Goal: Browse casually

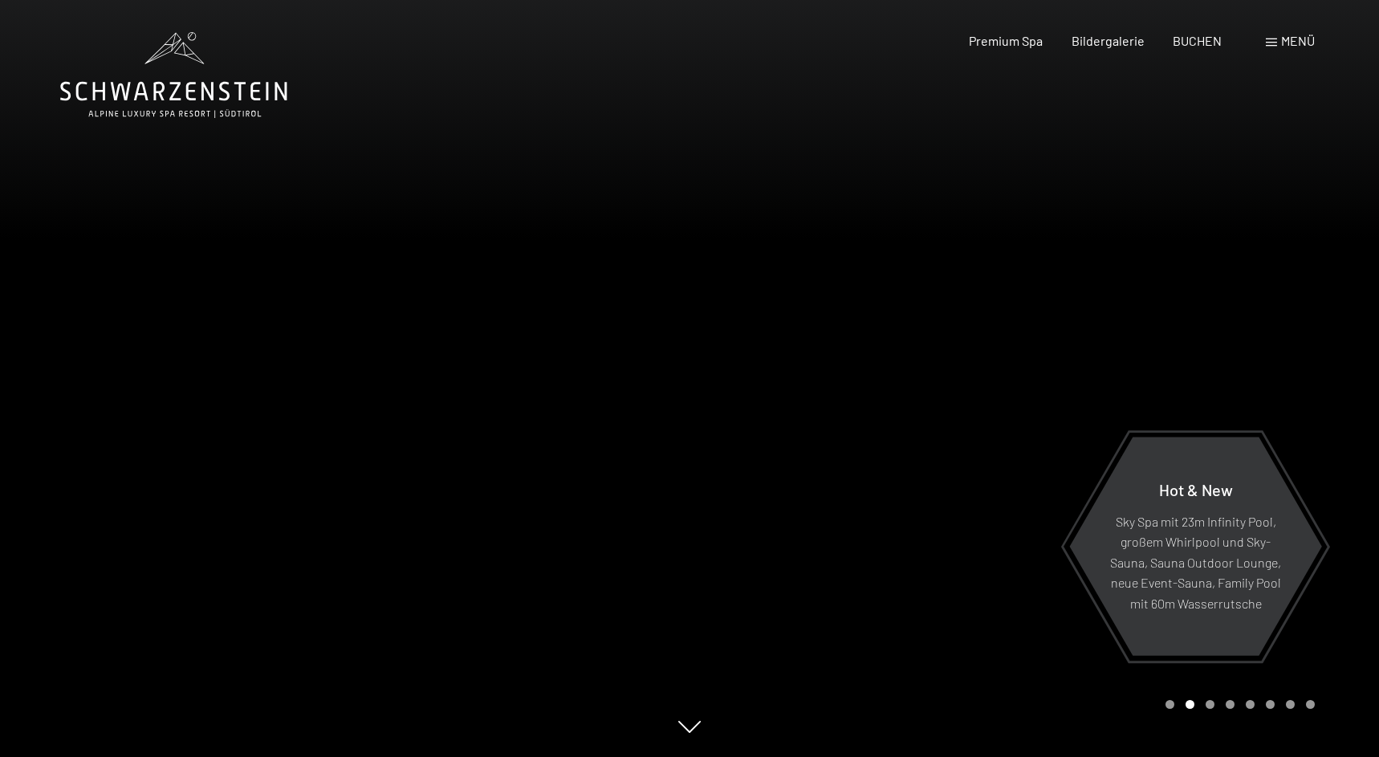
click at [473, 486] on div at bounding box center [344, 378] width 689 height 757
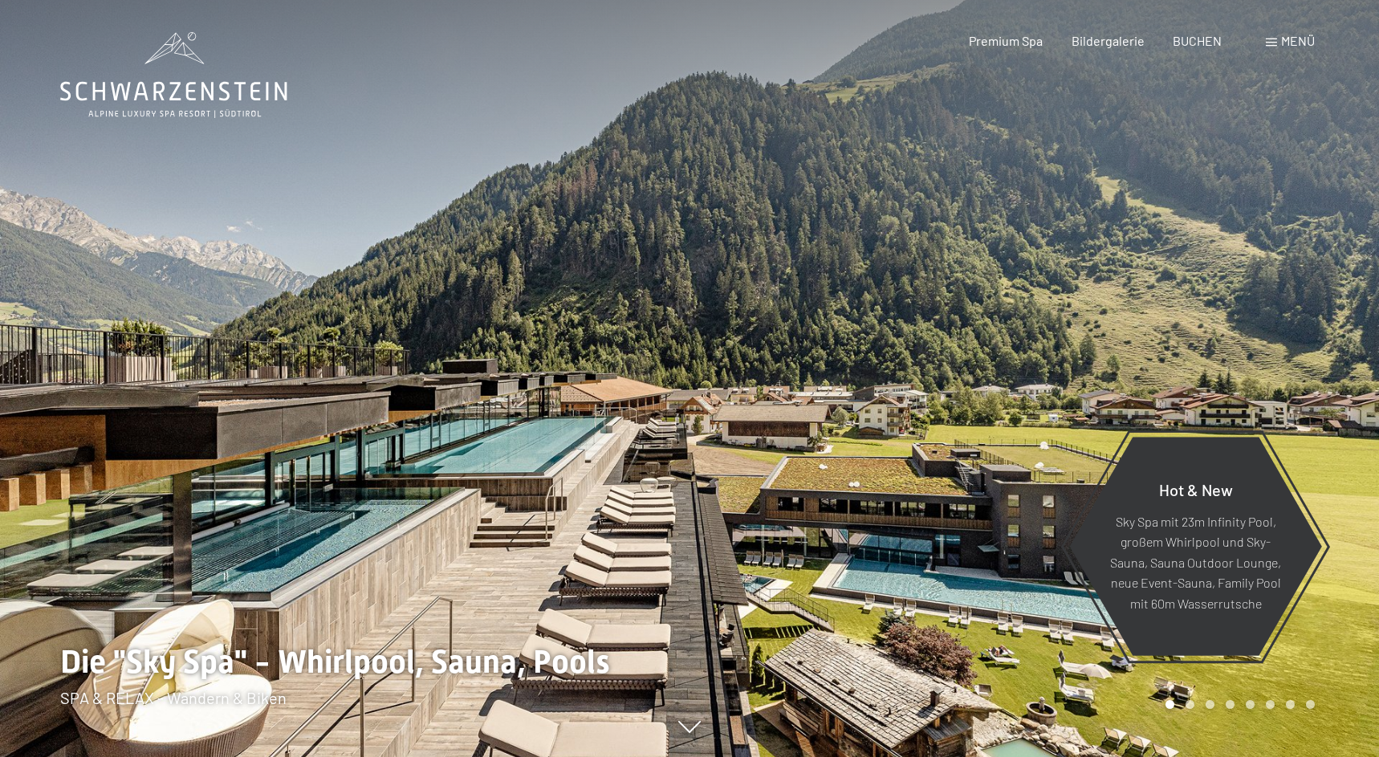
click at [473, 486] on div at bounding box center [344, 378] width 689 height 757
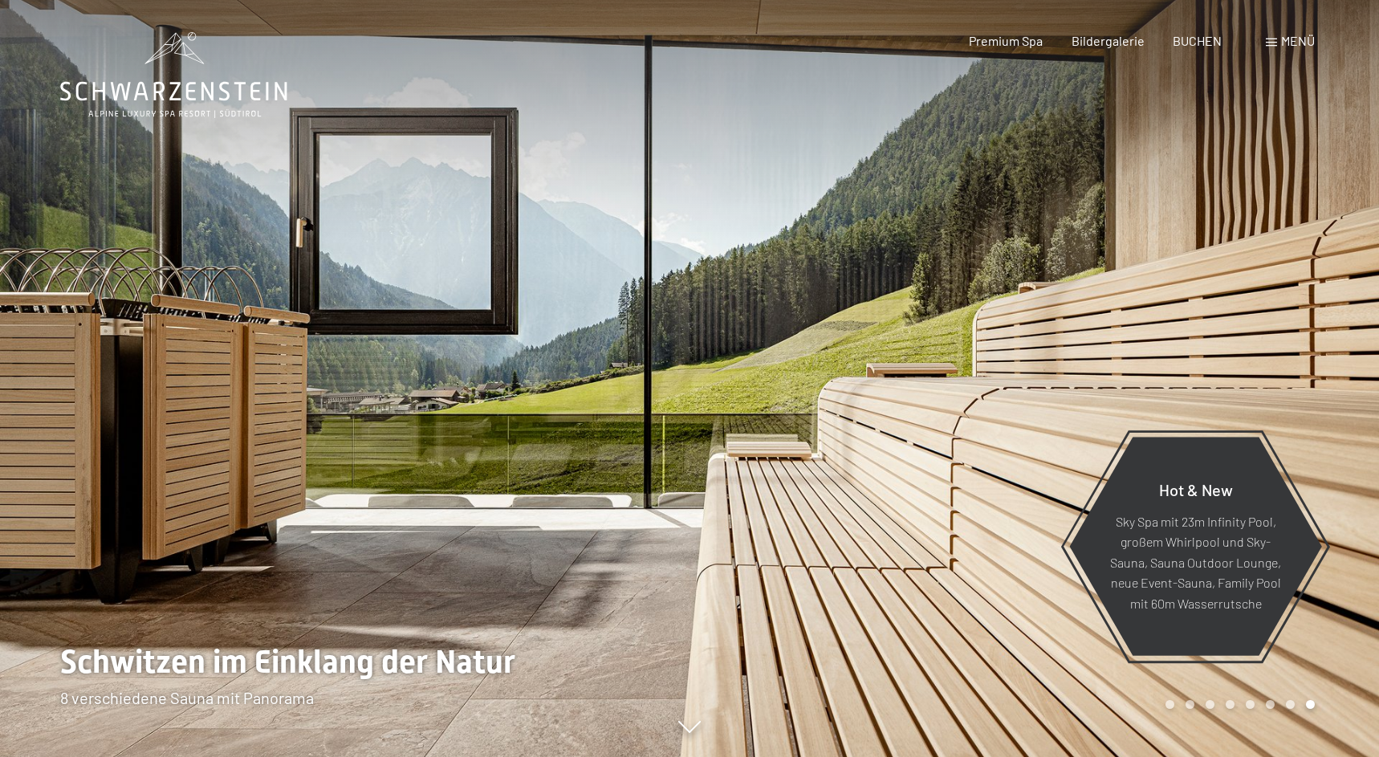
click at [473, 486] on div at bounding box center [344, 378] width 689 height 757
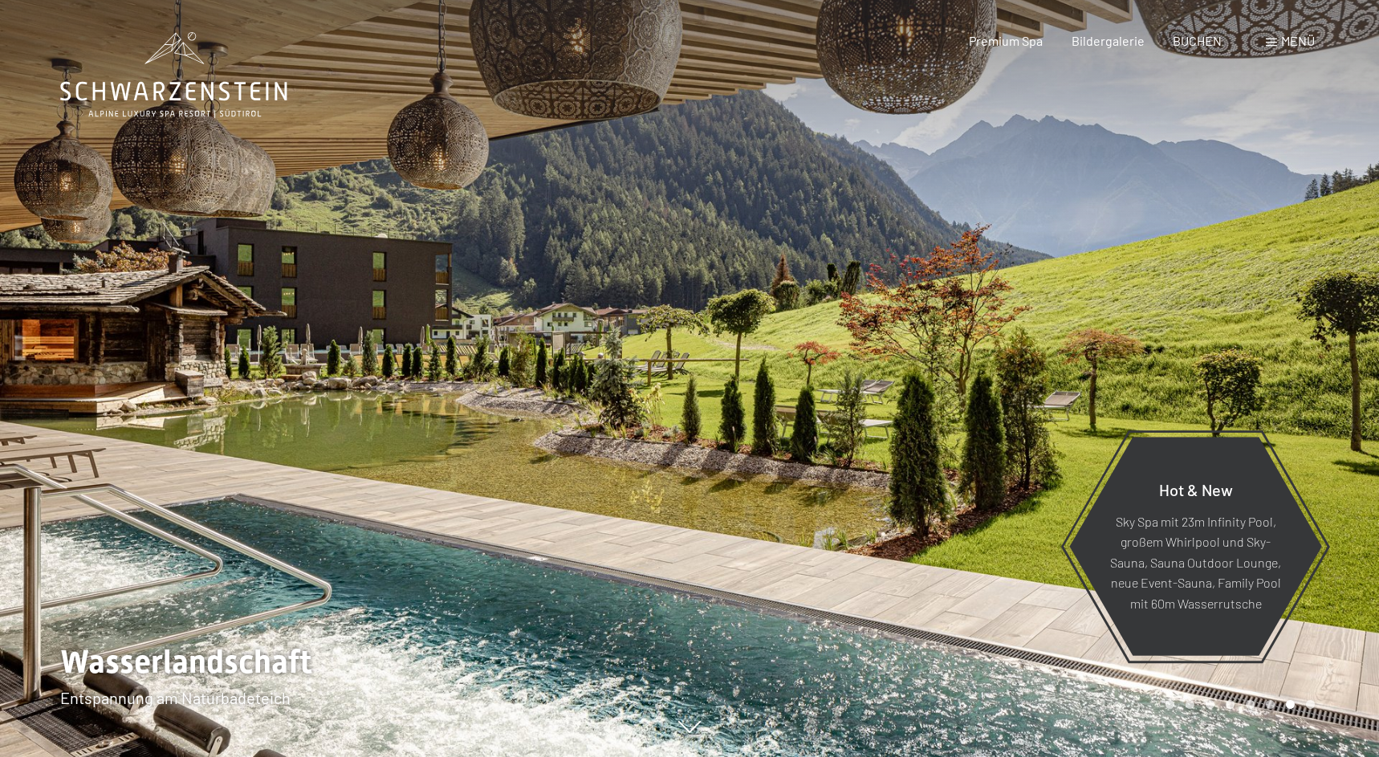
click at [473, 486] on div at bounding box center [344, 378] width 689 height 757
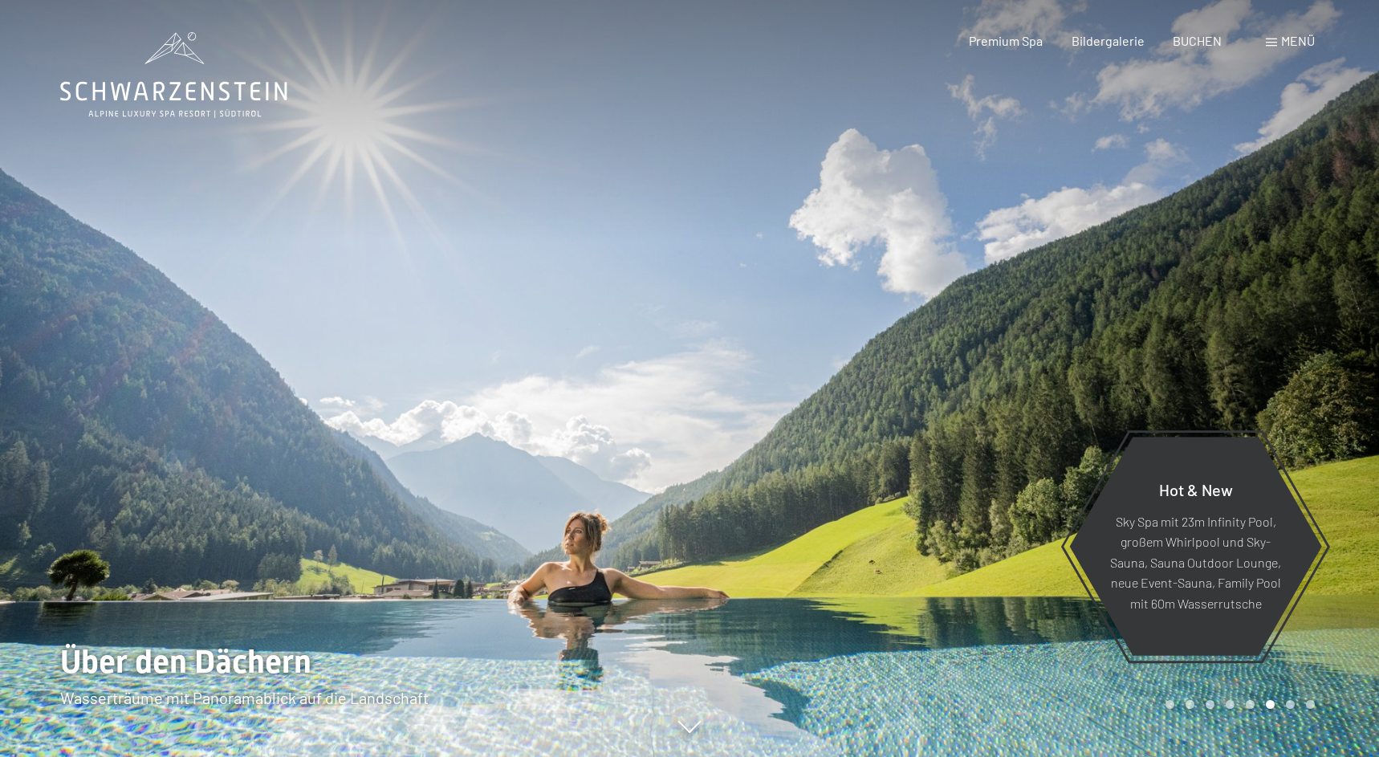
click at [473, 486] on div at bounding box center [344, 378] width 689 height 757
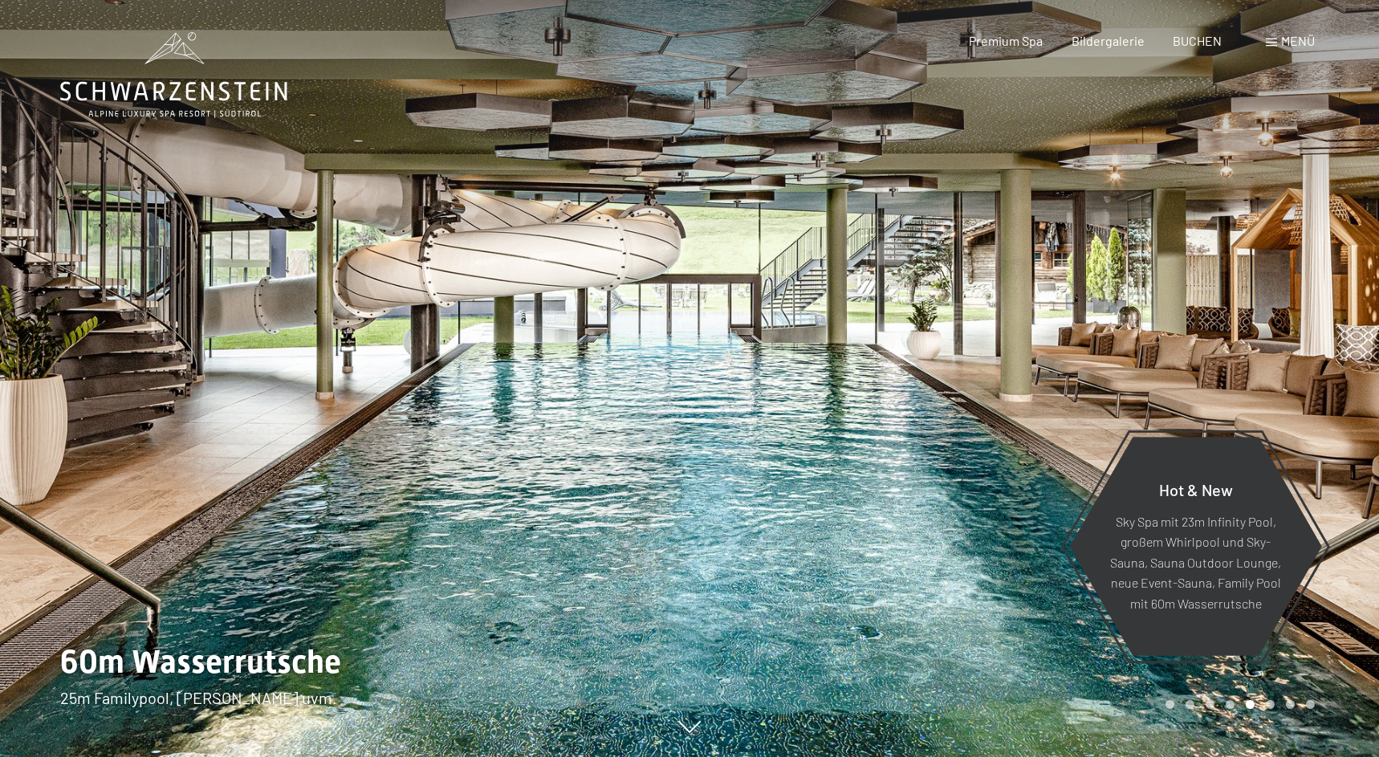
click at [473, 486] on div at bounding box center [344, 378] width 689 height 757
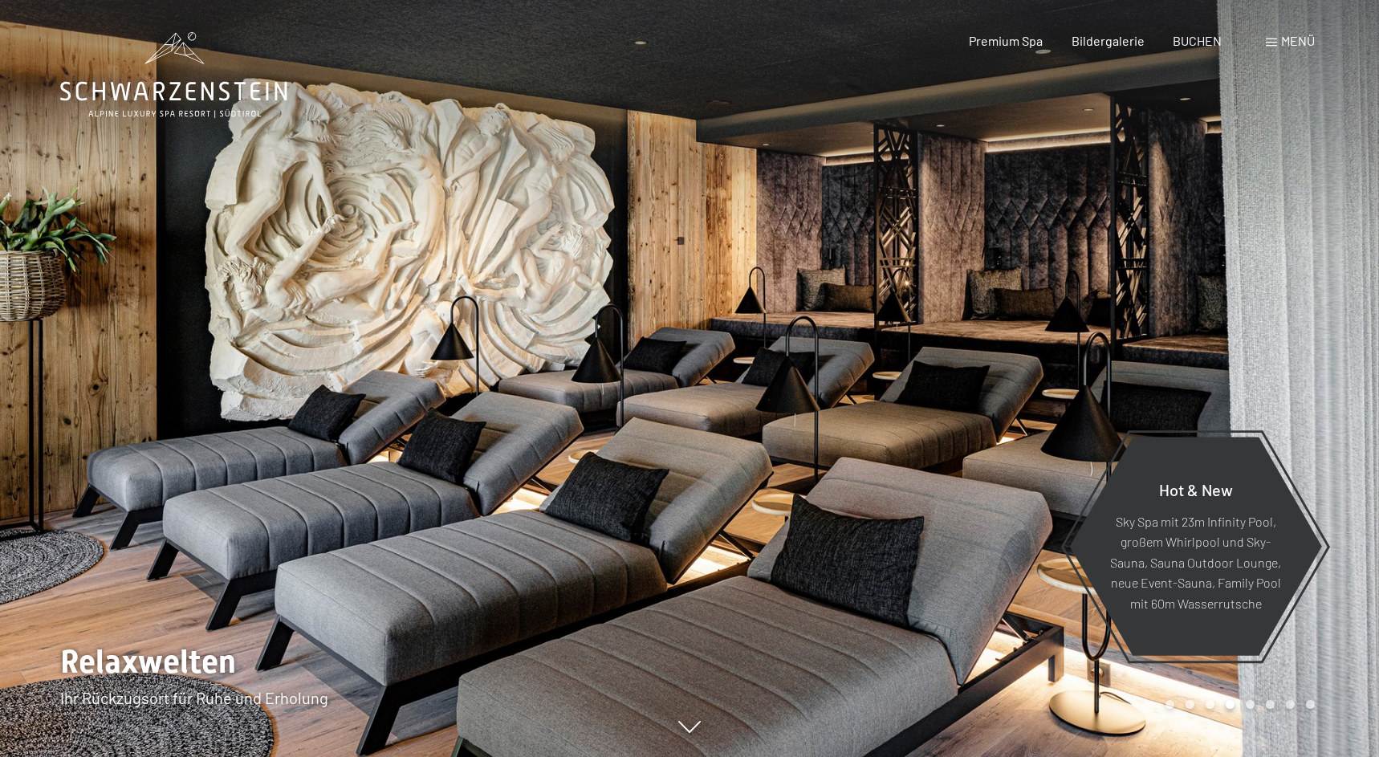
click at [473, 486] on div at bounding box center [344, 378] width 689 height 757
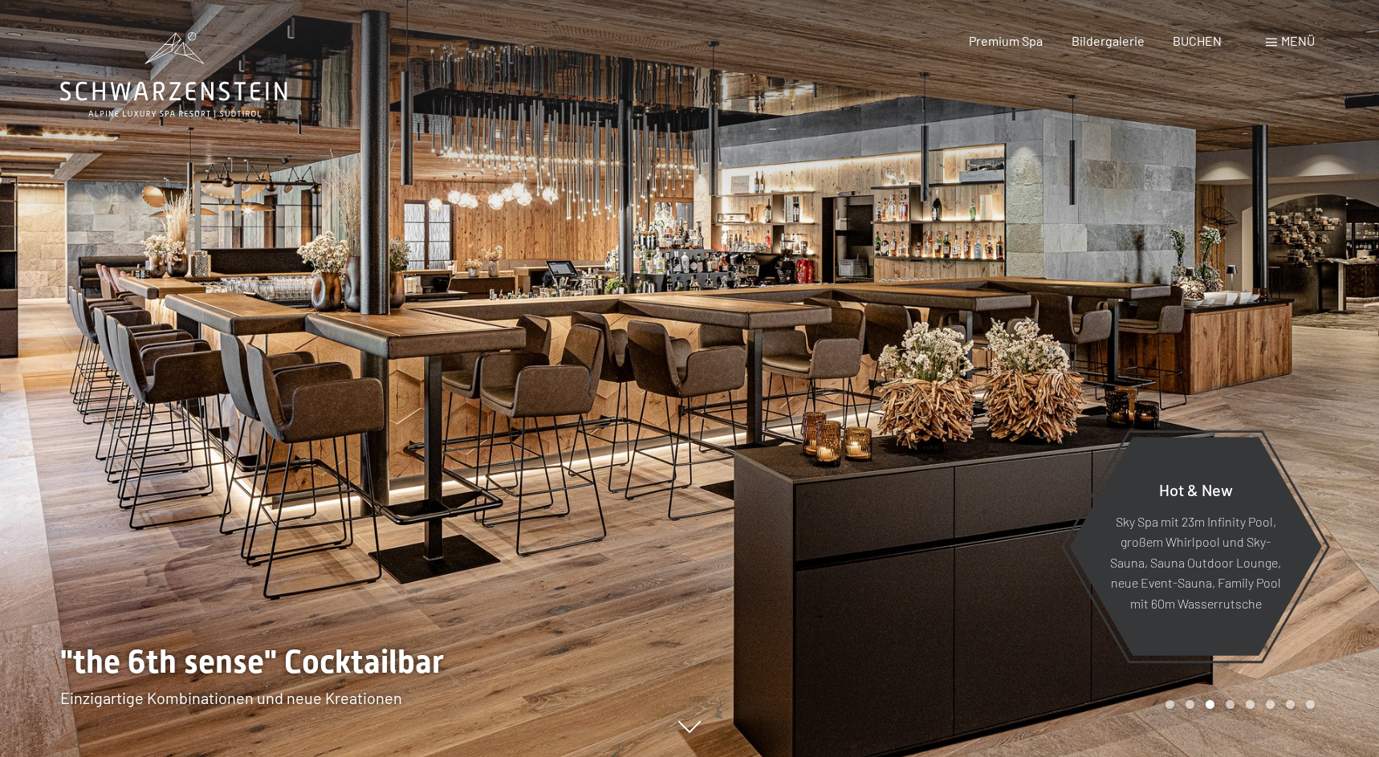
click at [473, 486] on div at bounding box center [344, 378] width 689 height 757
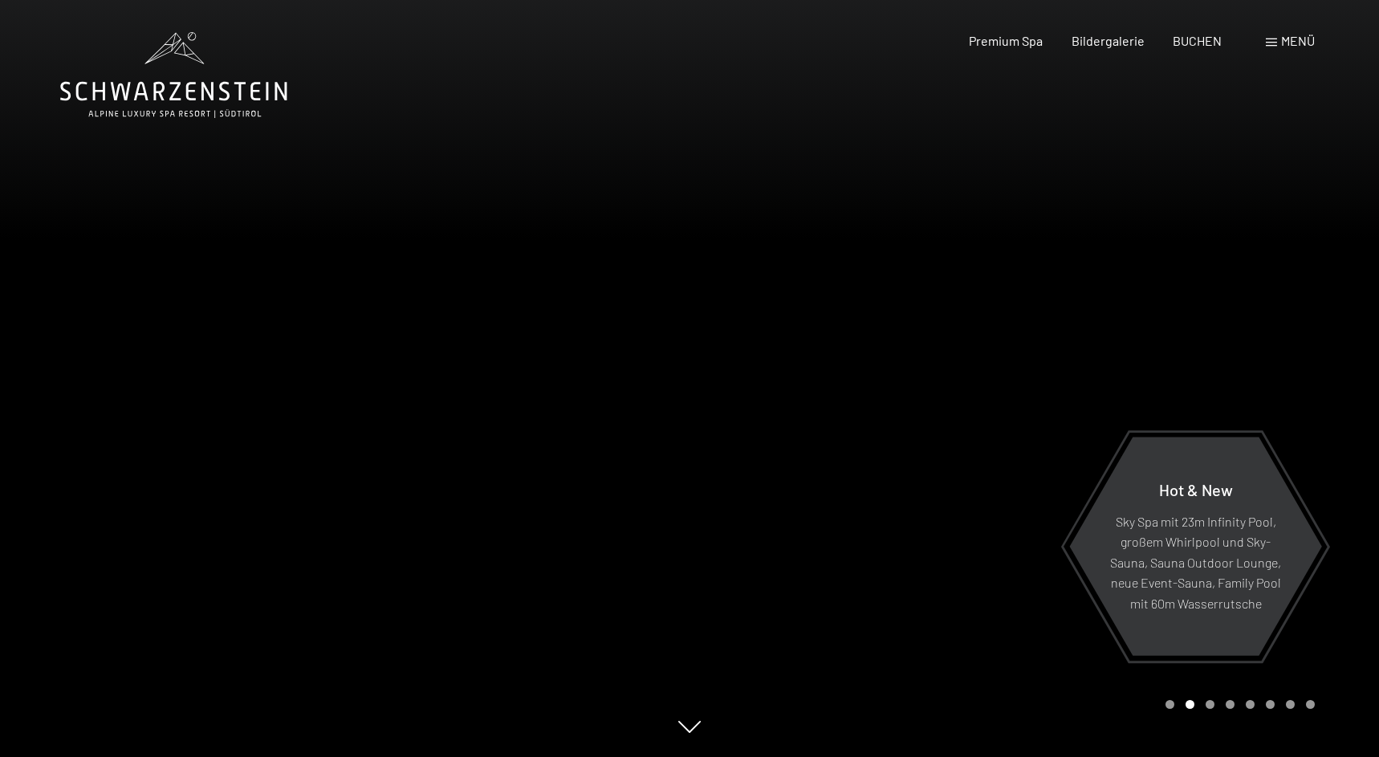
click at [473, 486] on div at bounding box center [344, 378] width 689 height 757
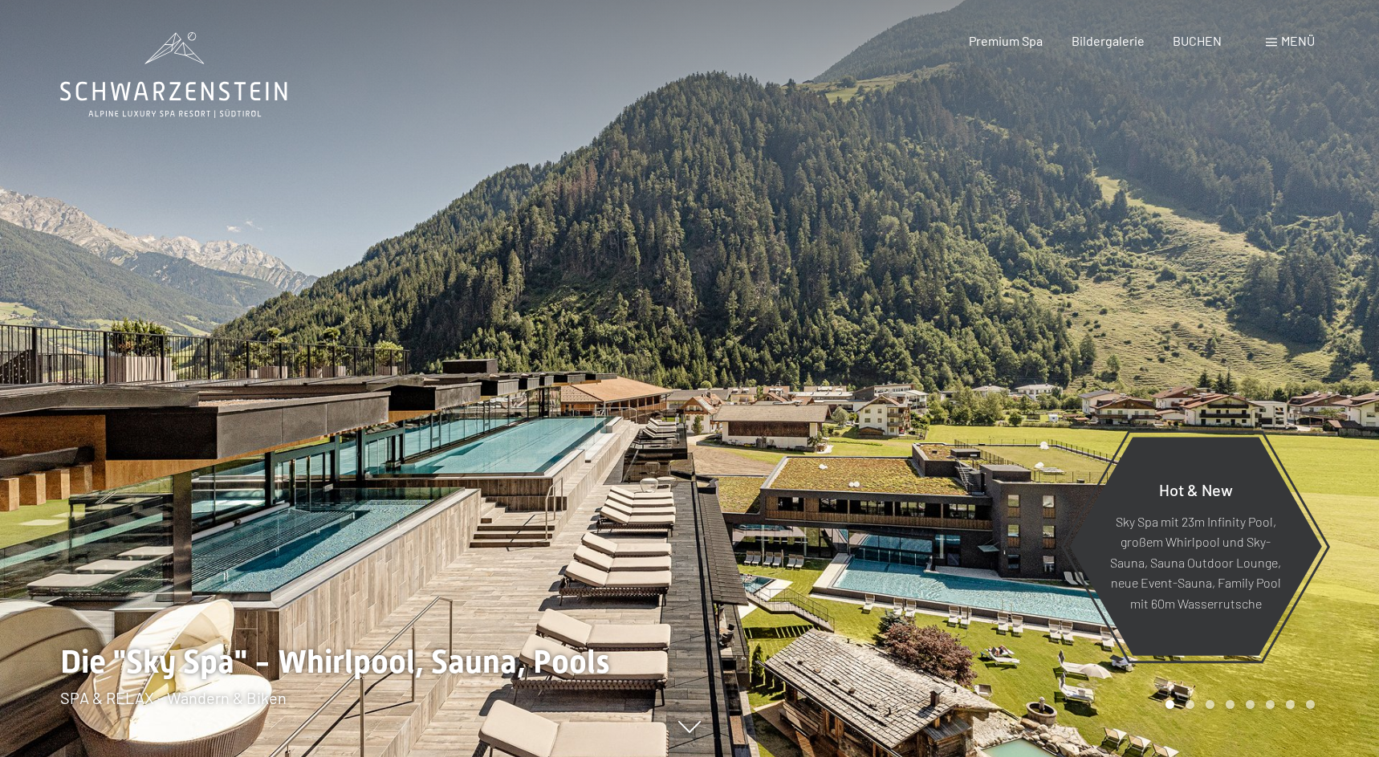
click at [473, 486] on div at bounding box center [344, 378] width 689 height 757
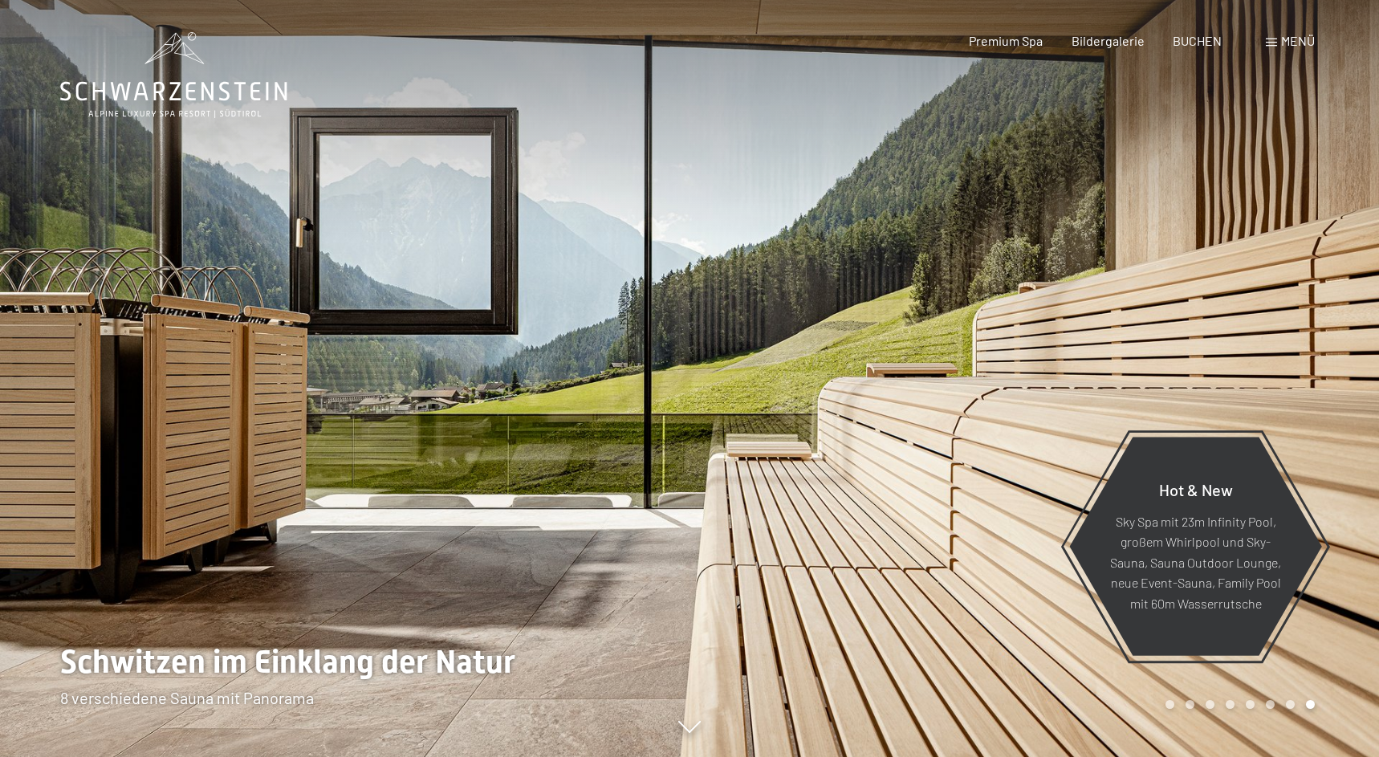
click at [473, 486] on div at bounding box center [344, 378] width 689 height 757
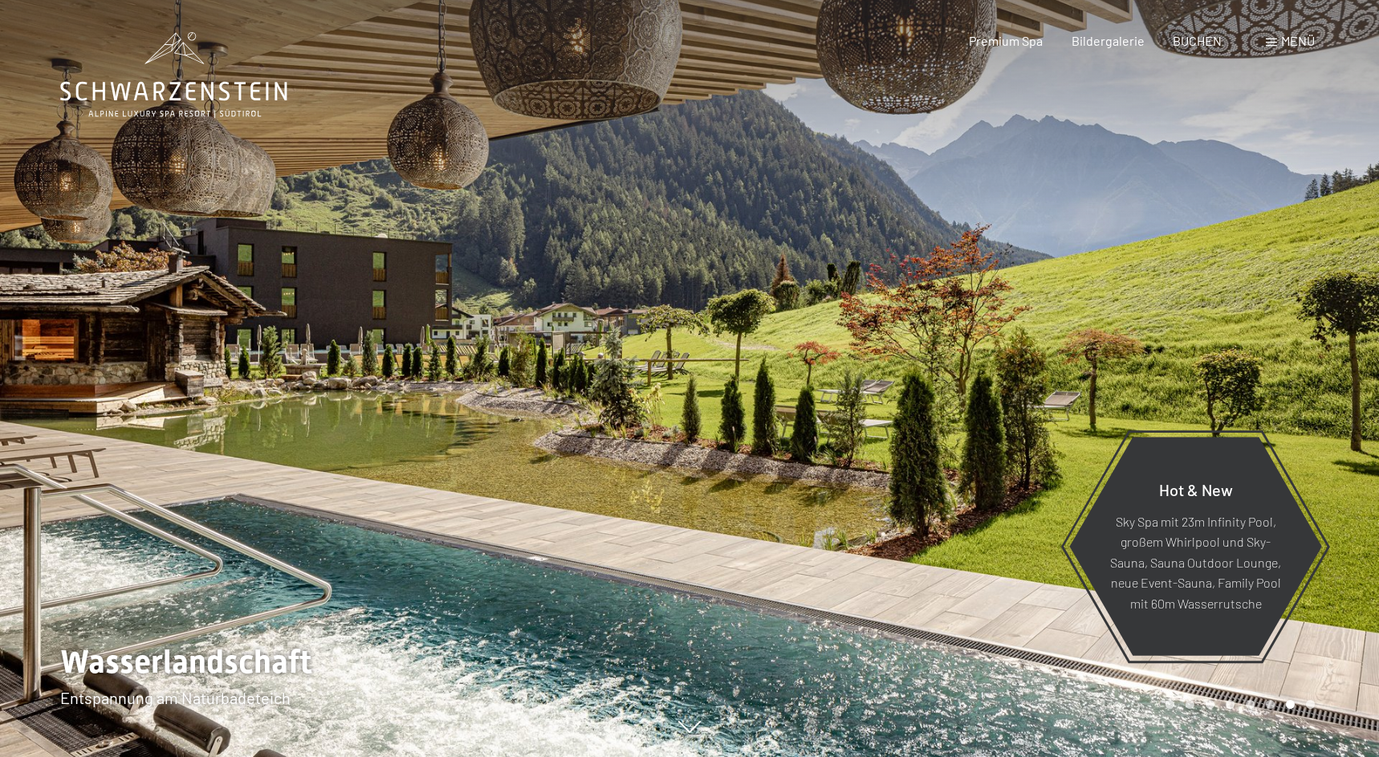
click at [473, 486] on div at bounding box center [344, 378] width 689 height 757
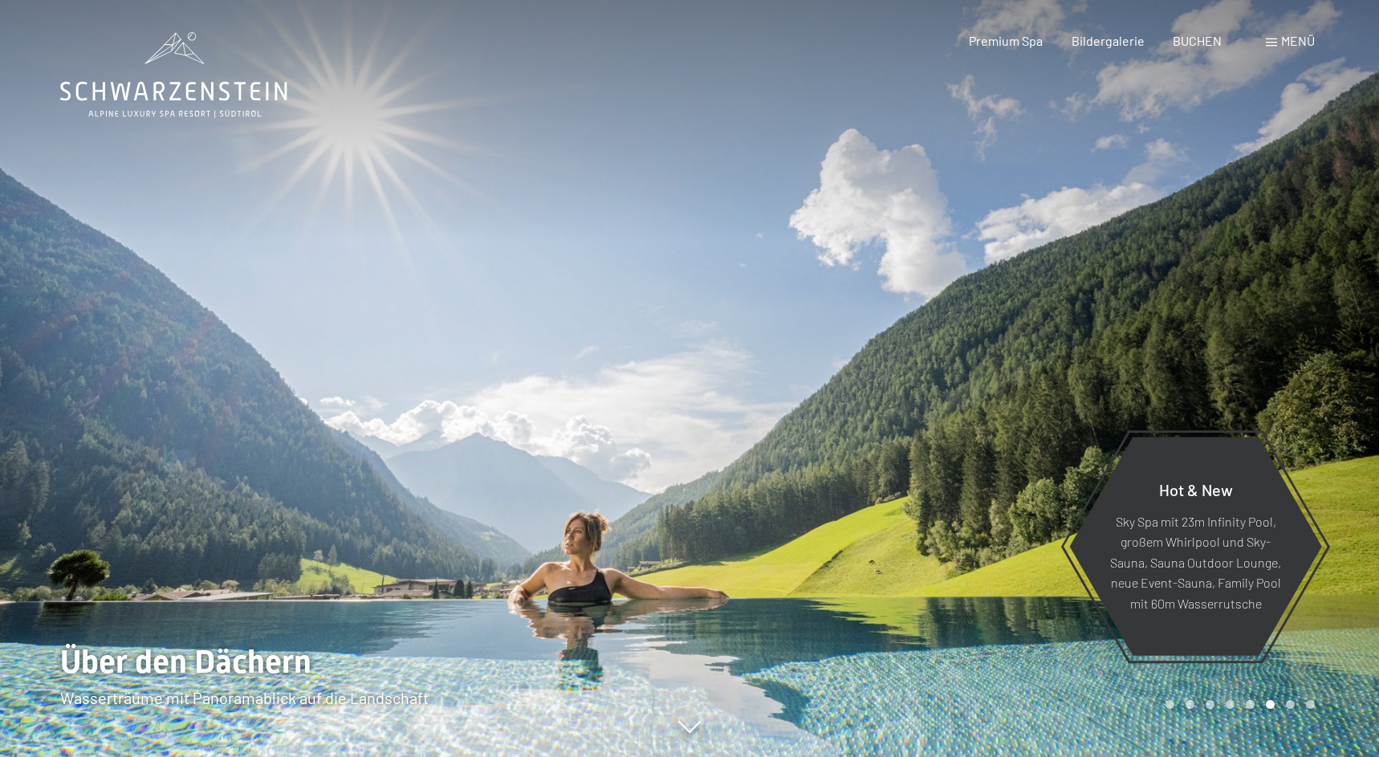
click at [473, 486] on div at bounding box center [344, 378] width 689 height 757
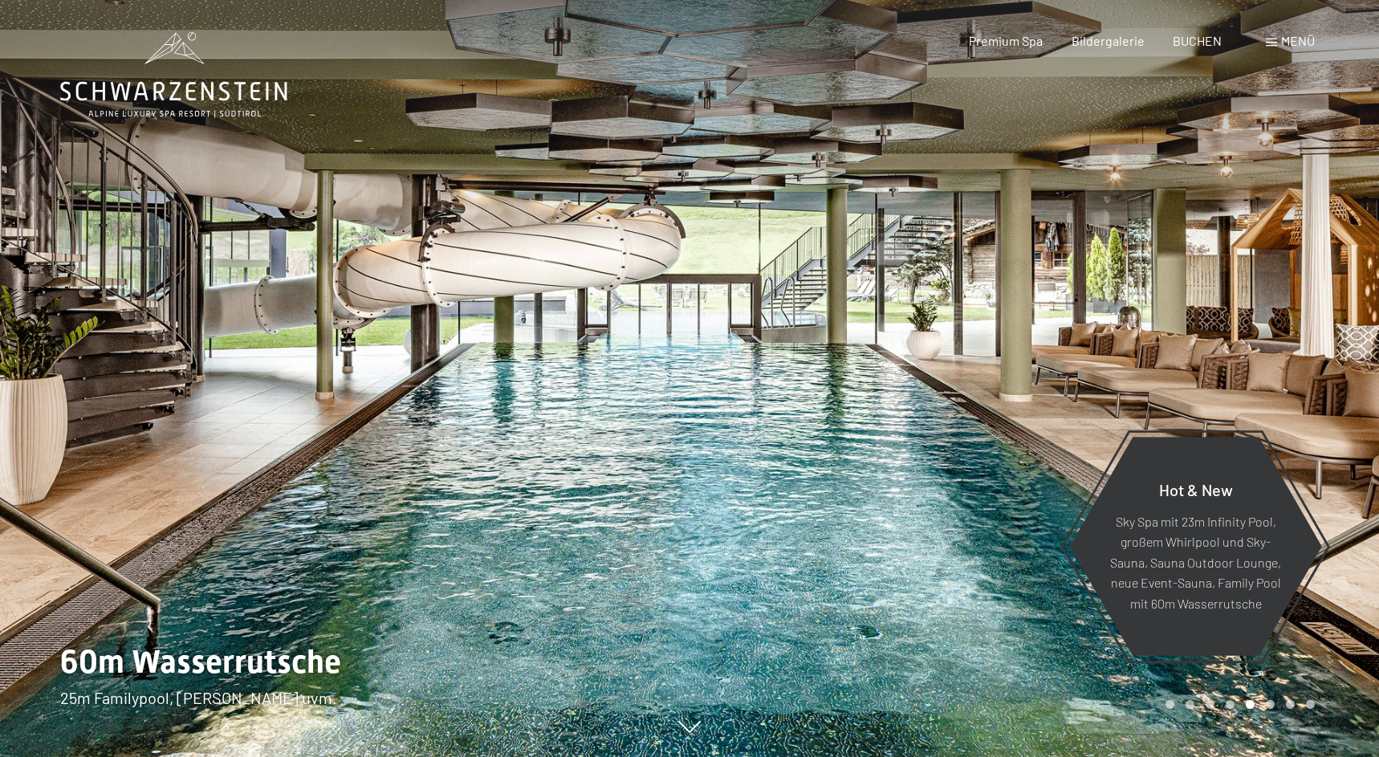
click at [473, 486] on div at bounding box center [344, 378] width 689 height 757
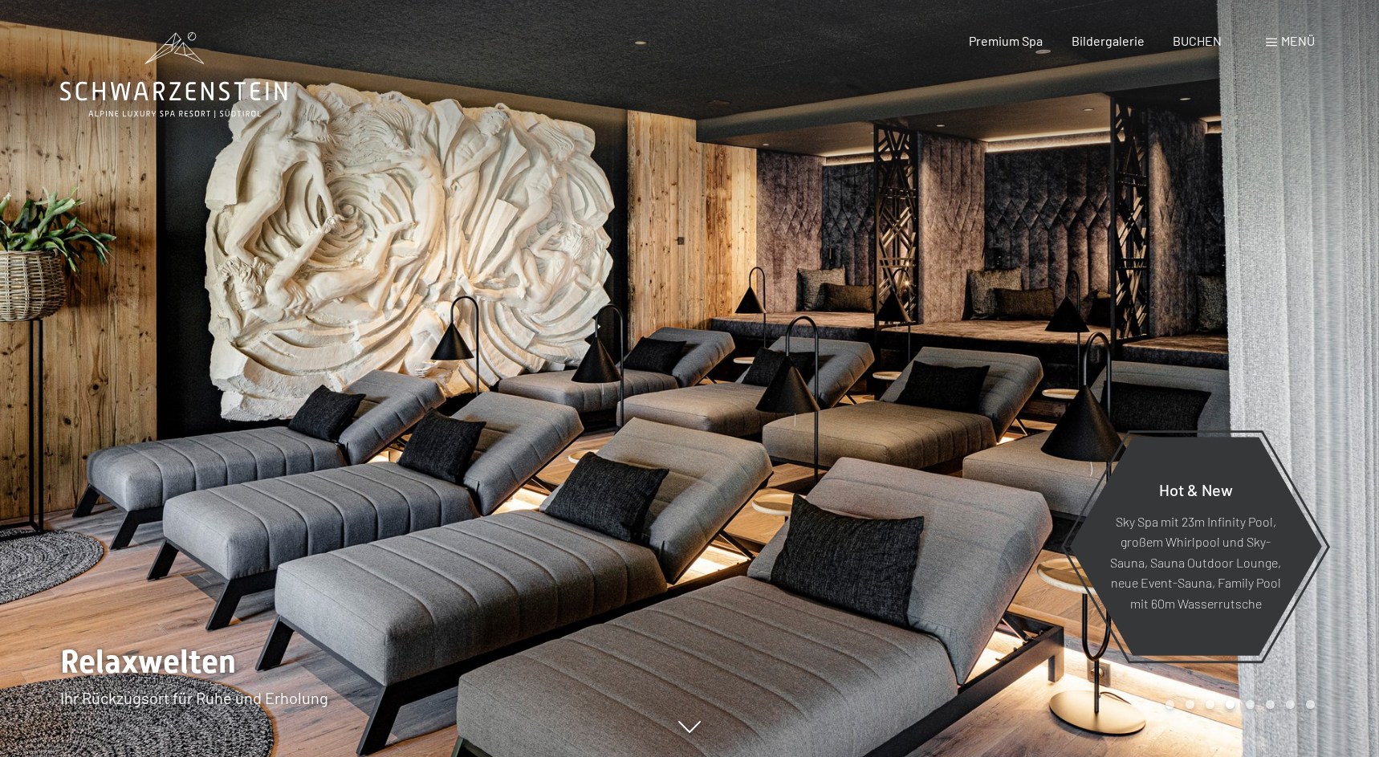
click at [473, 486] on div at bounding box center [344, 378] width 689 height 757
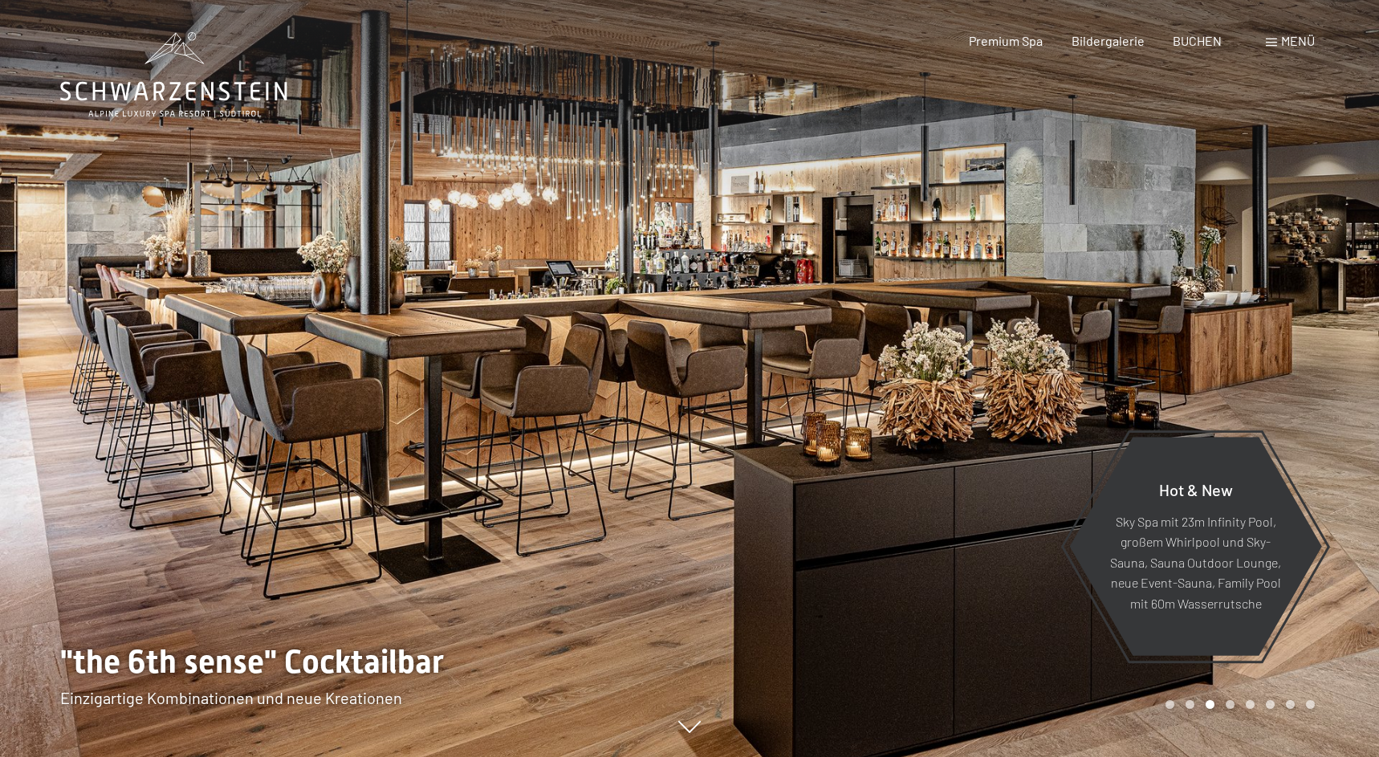
click at [473, 486] on div at bounding box center [344, 378] width 689 height 757
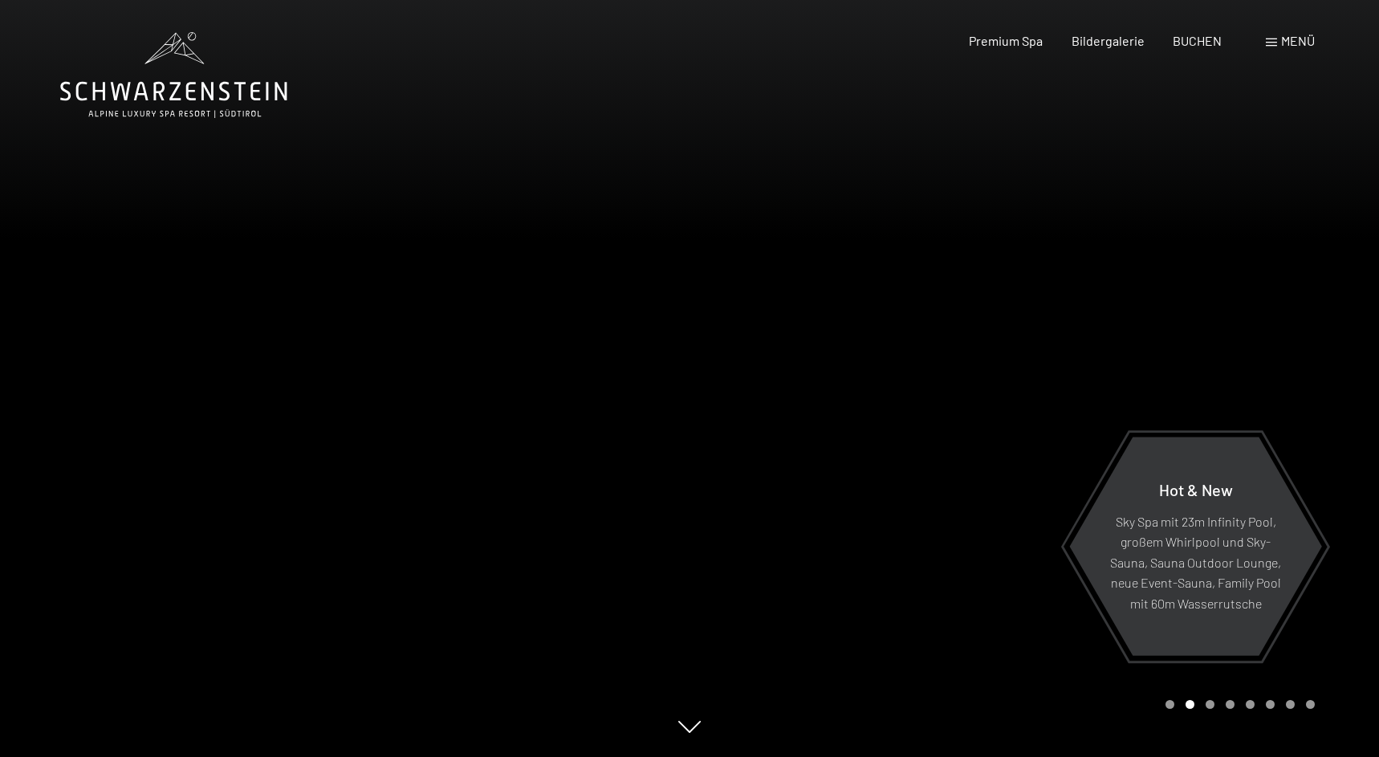
click at [473, 486] on div at bounding box center [344, 378] width 689 height 757
